Goal: Transaction & Acquisition: Purchase product/service

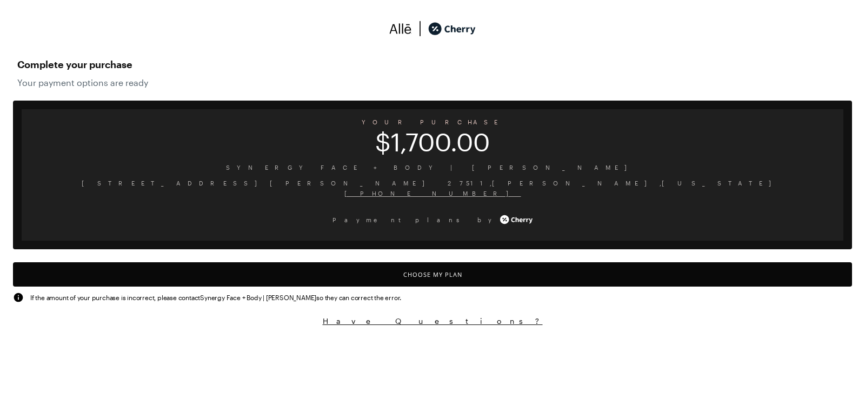
click at [864, 337] on html "Complete your purchase Your payment options are ready YOUR PURCHASE $1,700.00 S…" at bounding box center [432, 168] width 865 height 337
click at [440, 278] on button "Choose My Plan" at bounding box center [432, 274] width 839 height 24
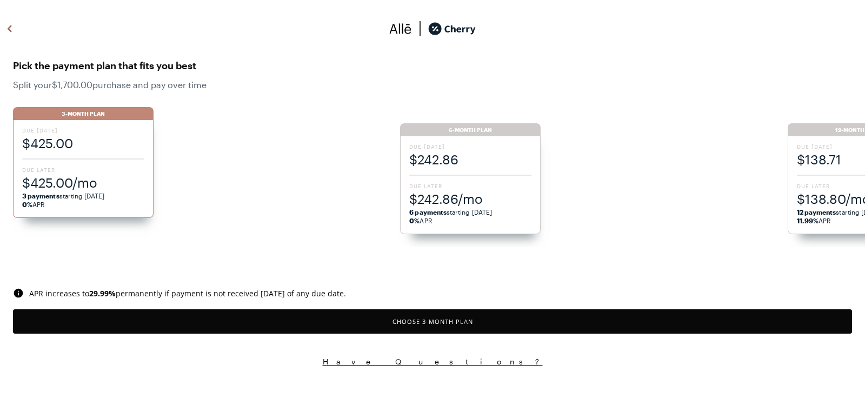
click at [85, 135] on span "$425.00" at bounding box center [83, 143] width 122 height 18
click at [421, 322] on button "Choose 3 -Month Plan" at bounding box center [432, 321] width 839 height 24
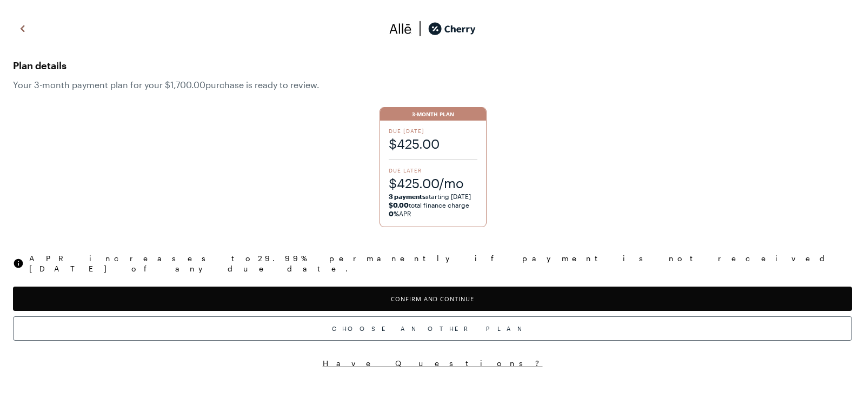
click at [428, 291] on button "Confirm and Continue" at bounding box center [432, 299] width 839 height 24
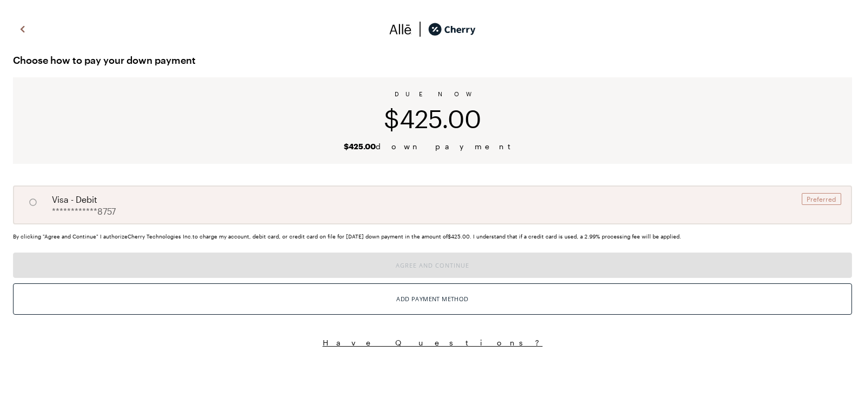
radio input "true"
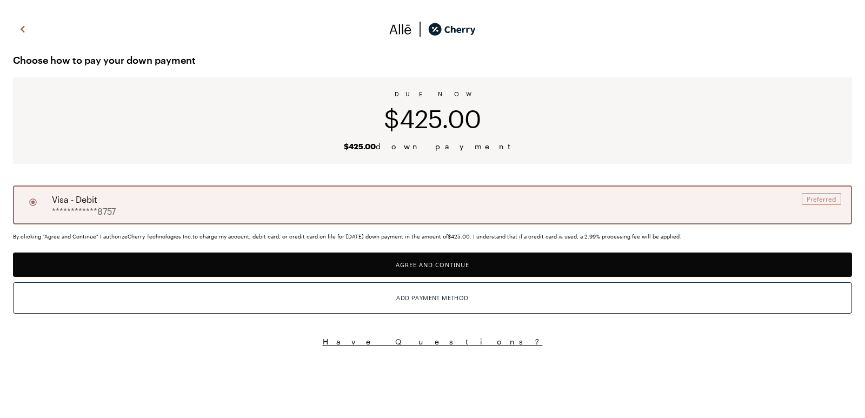
click at [435, 268] on button "Agree and Continue" at bounding box center [432, 264] width 839 height 24
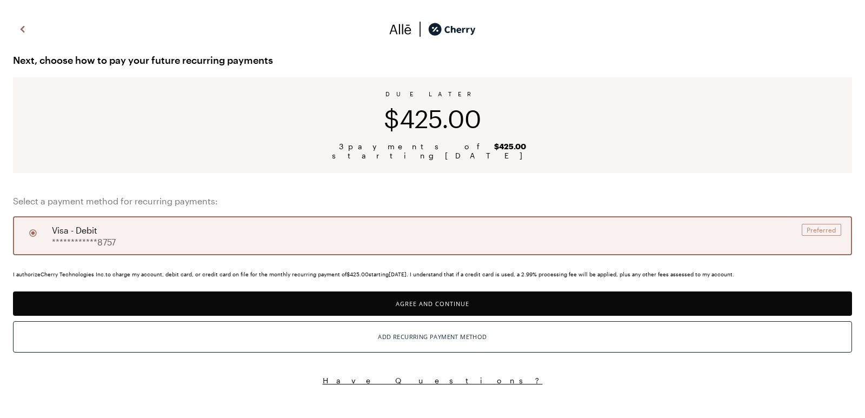
click at [431, 305] on button "Agree and Continue" at bounding box center [432, 303] width 839 height 24
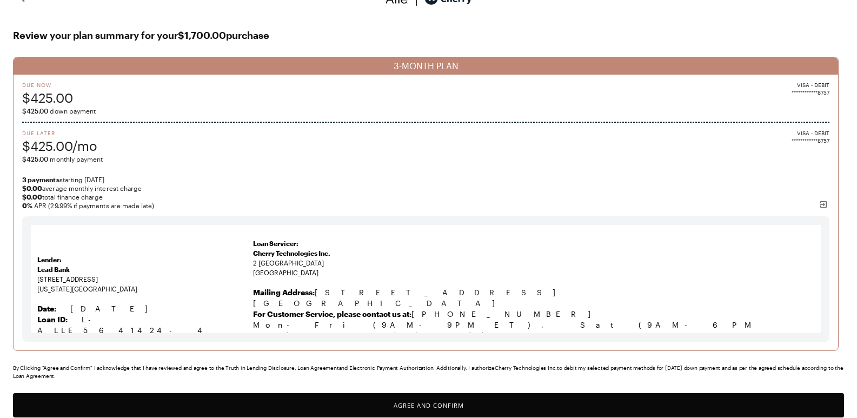
scroll to position [56, 0]
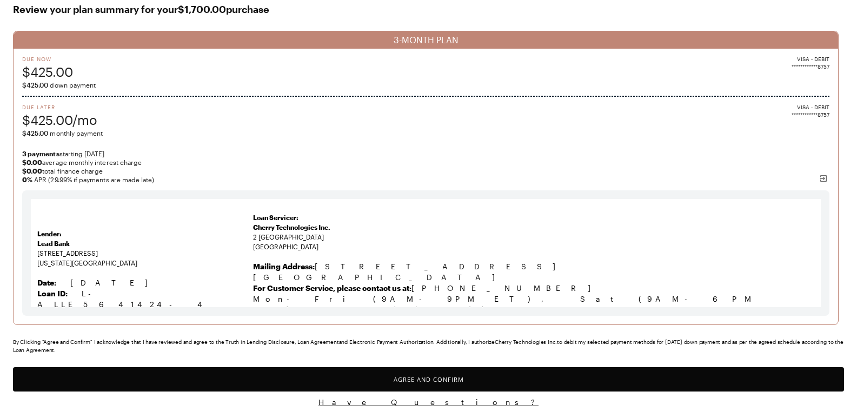
click at [437, 381] on button "Agree and Confirm" at bounding box center [428, 379] width 831 height 24
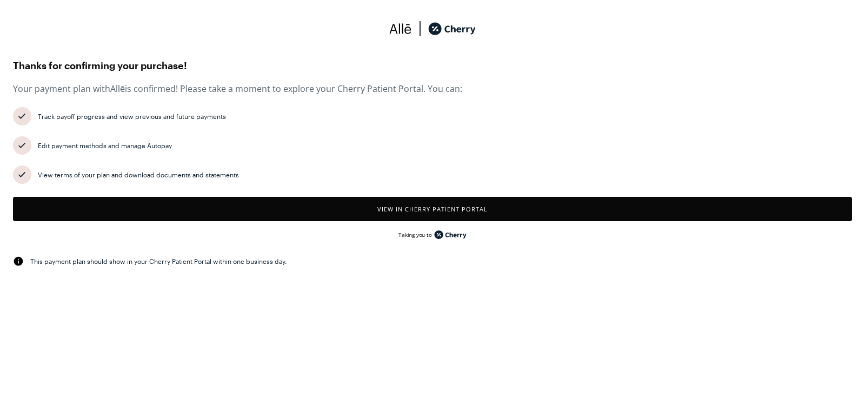
click at [421, 208] on button "View in Cherry patient portal" at bounding box center [432, 209] width 839 height 24
